Goal: Information Seeking & Learning: Find specific fact

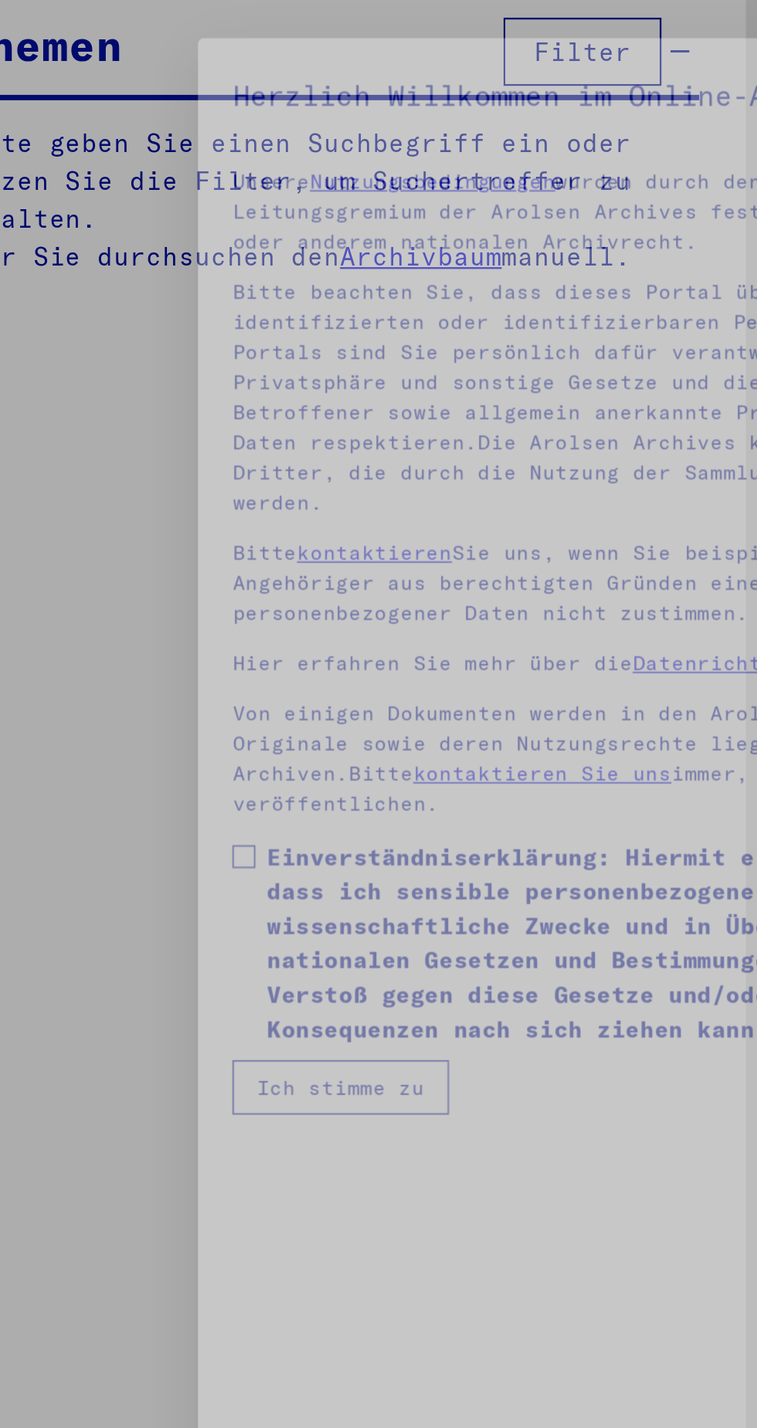
type input "******"
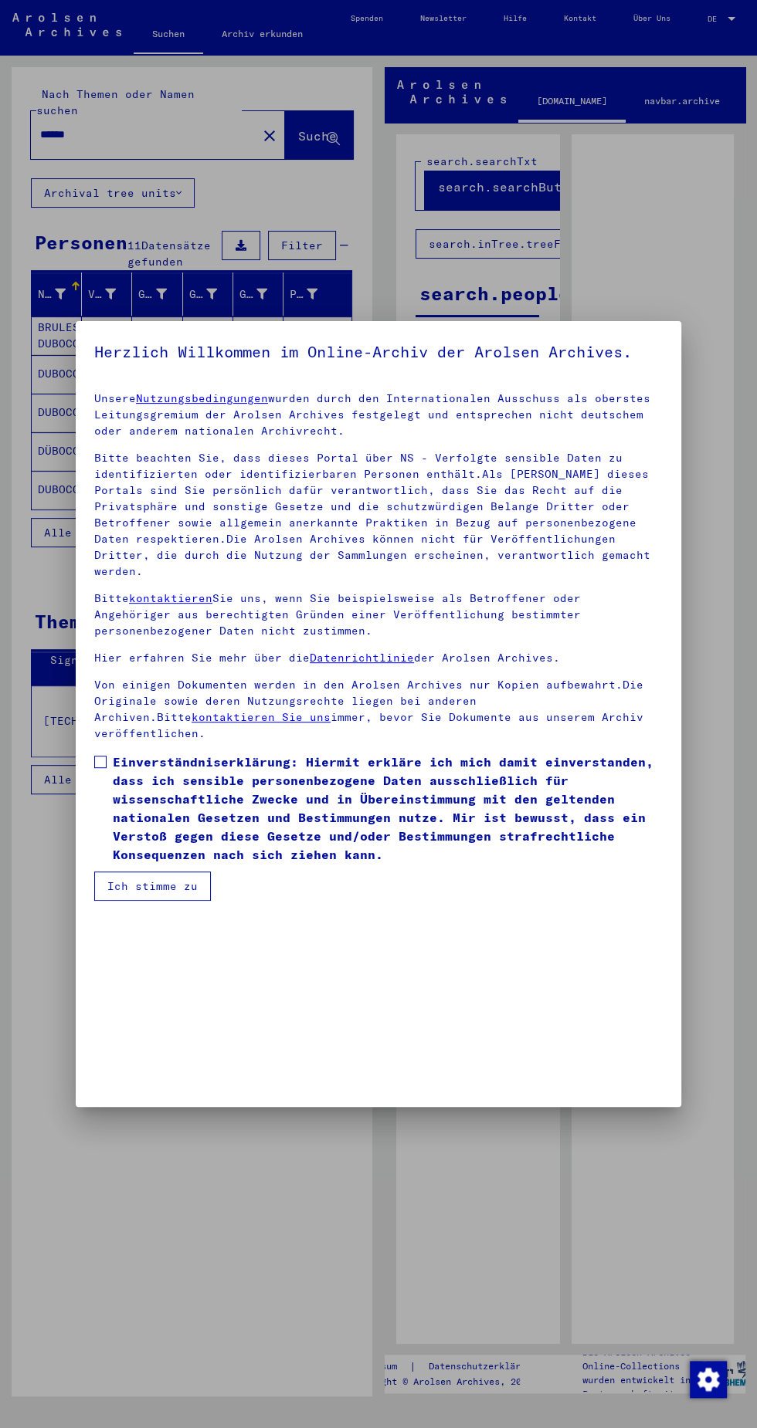
scroll to position [389, 0]
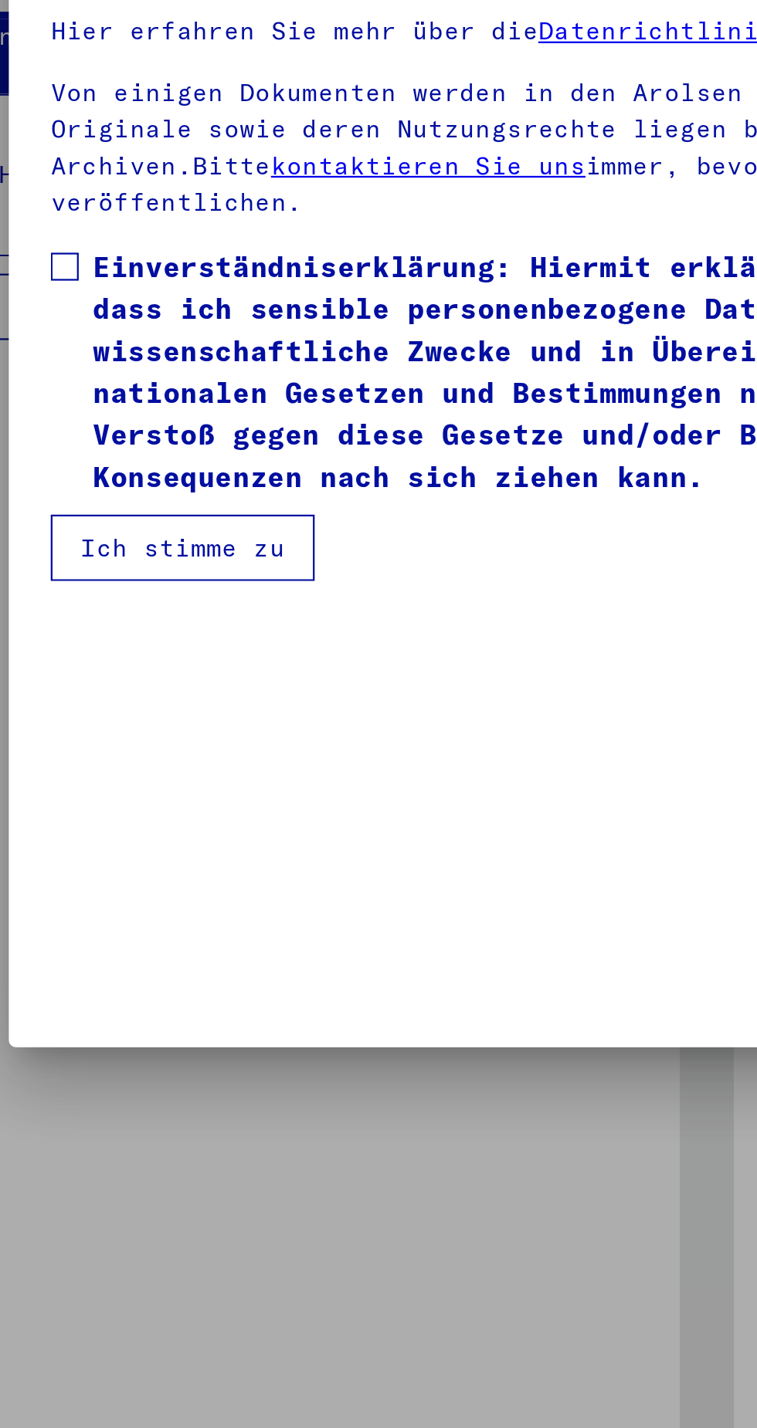
click at [103, 768] on span at bounding box center [100, 762] width 12 height 12
click at [187, 901] on button "Ich stimme zu" at bounding box center [152, 886] width 117 height 29
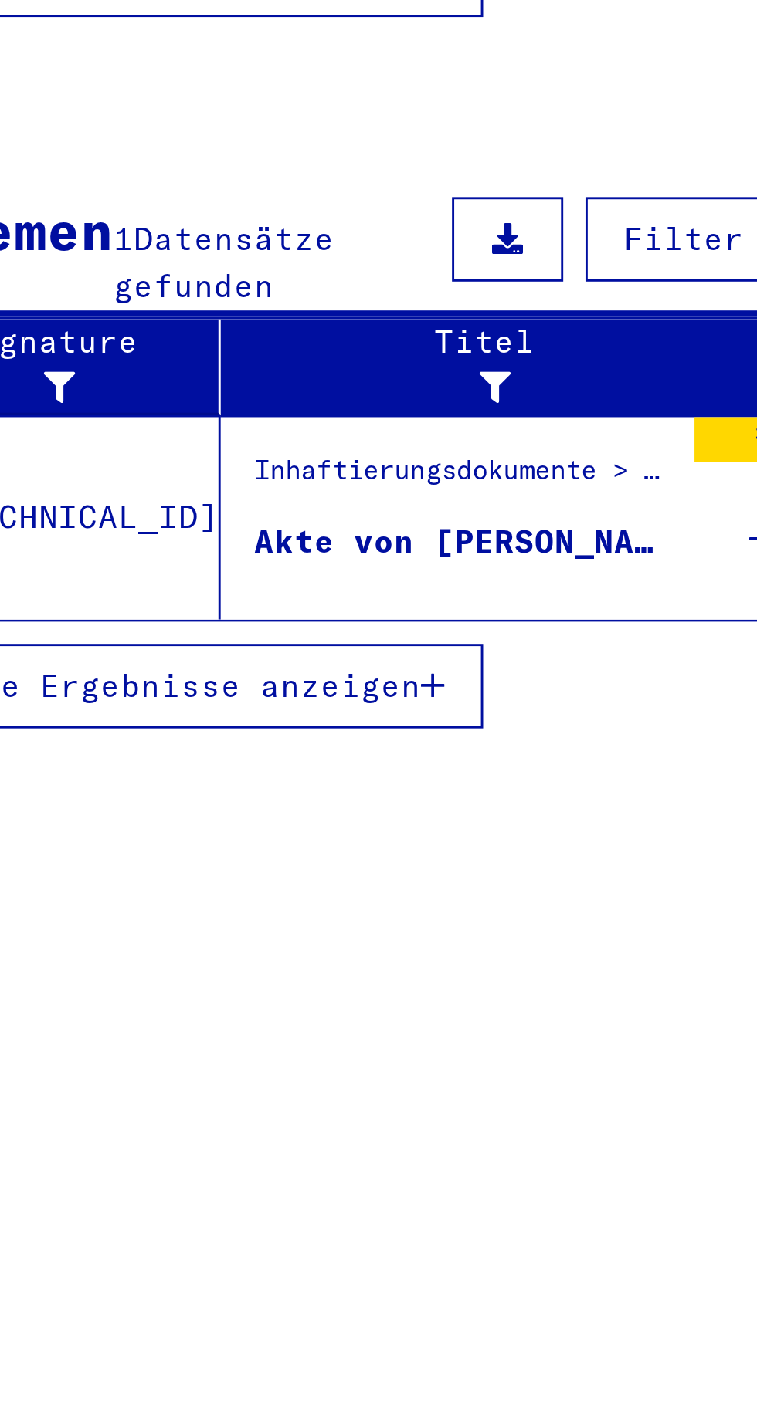
scroll to position [2, 2]
click at [213, 722] on div "Akte von [PERSON_NAME], geboren am [DEMOGRAPHIC_DATA]" at bounding box center [225, 730] width 145 height 16
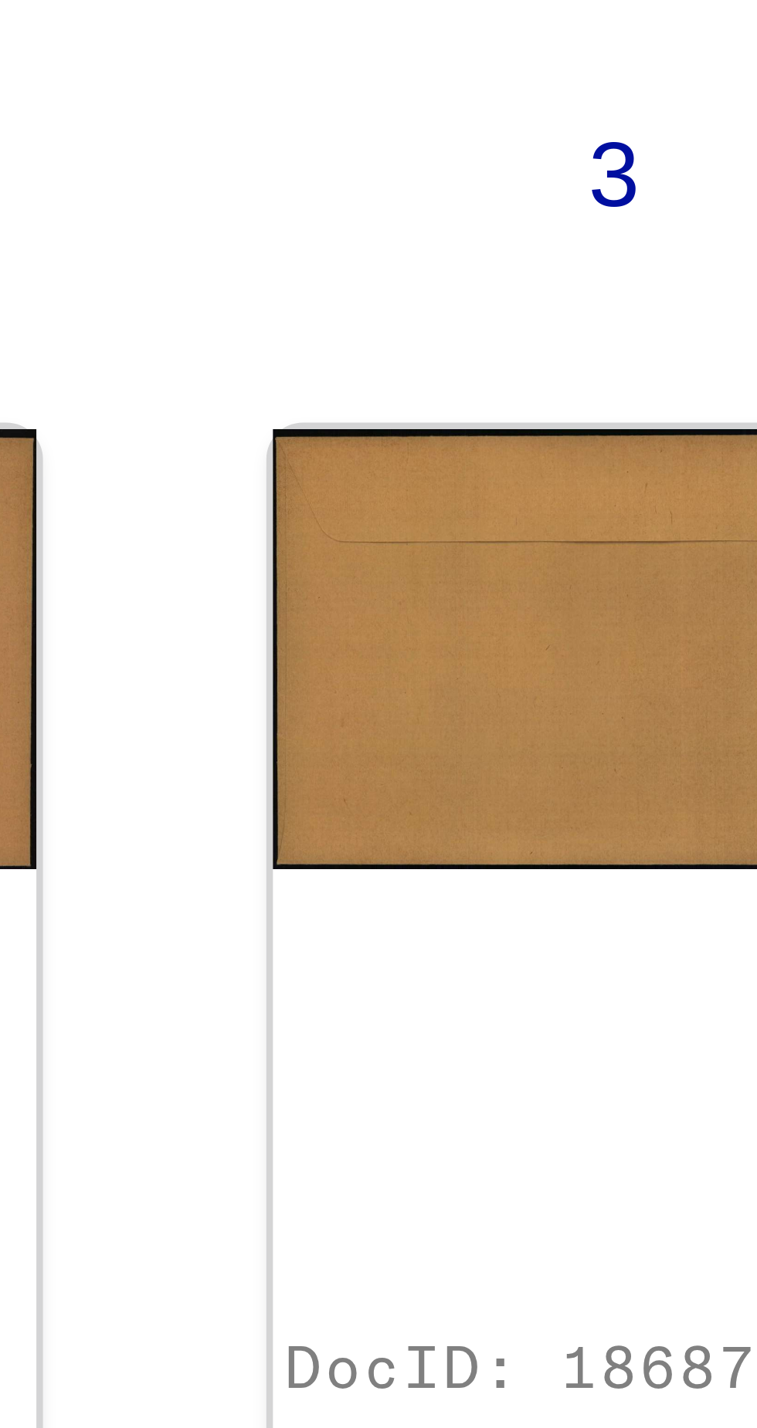
scroll to position [5, 2]
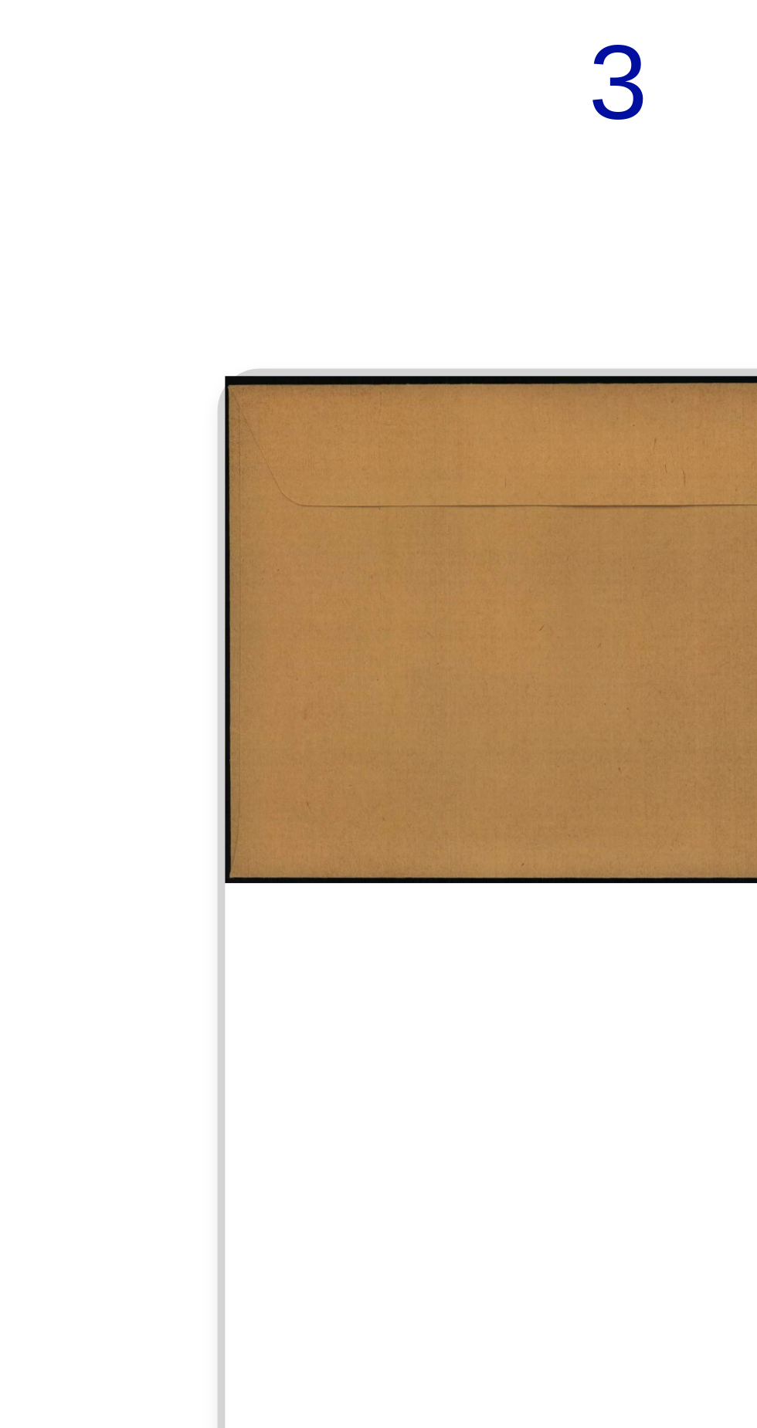
click at [610, 357] on img at bounding box center [646, 388] width 72 height 103
